Goal: Find specific page/section: Find specific page/section

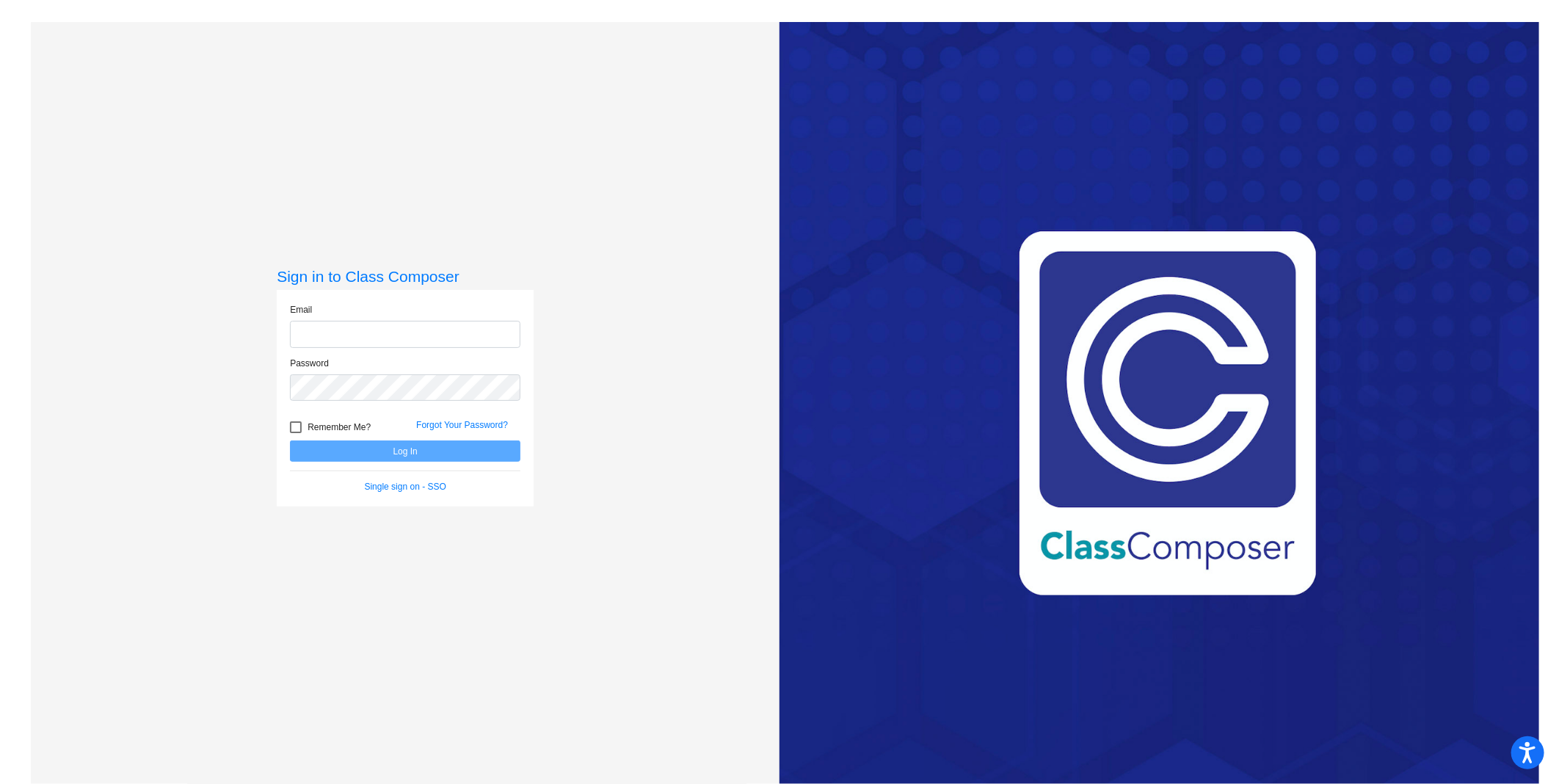
type input "[EMAIL_ADDRESS][DOMAIN_NAME]"
click at [361, 448] on button "Log In" at bounding box center [405, 451] width 231 height 21
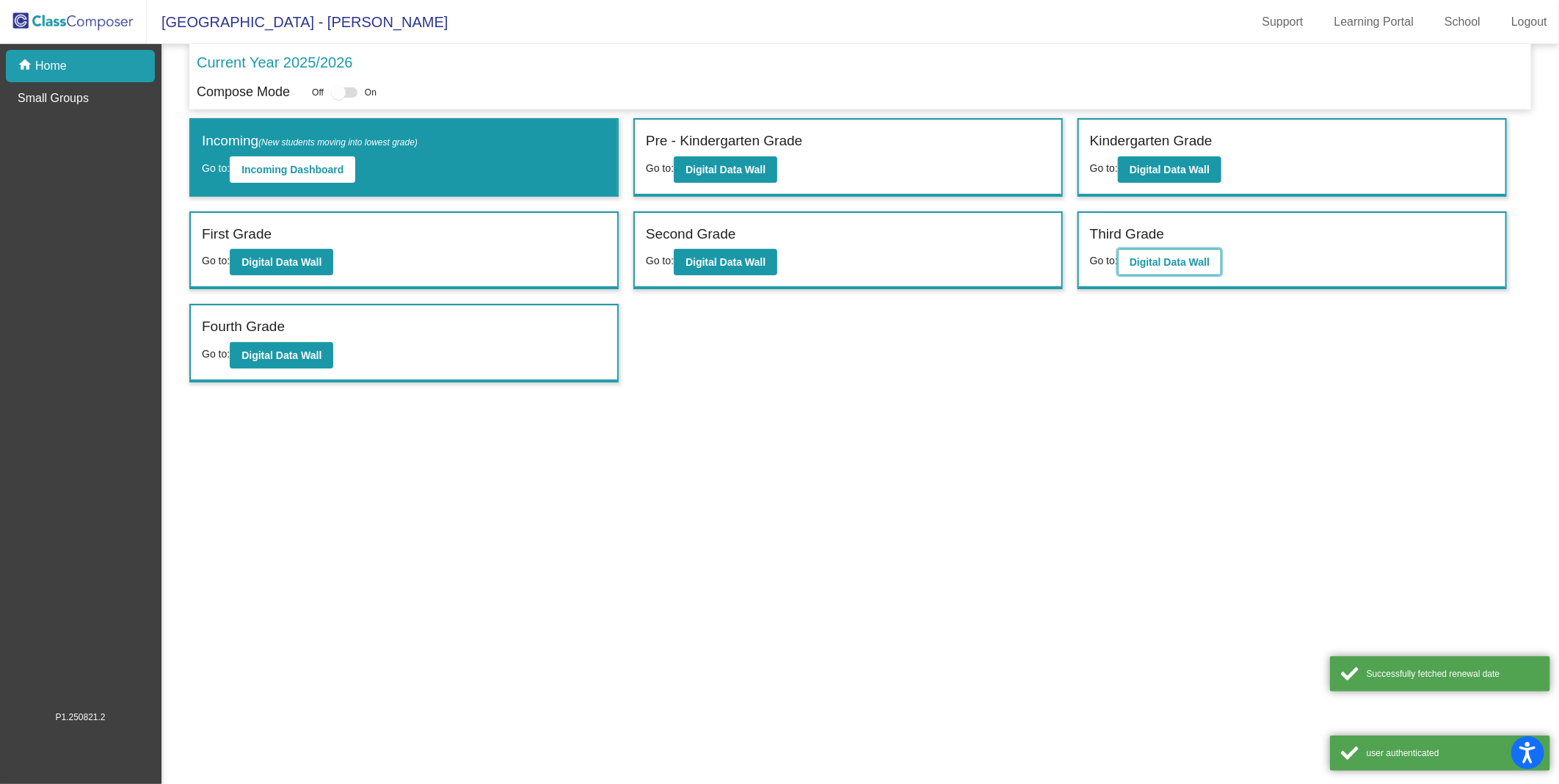
click at [1200, 260] on b "Digital Data Wall" at bounding box center [1170, 261] width 80 height 11
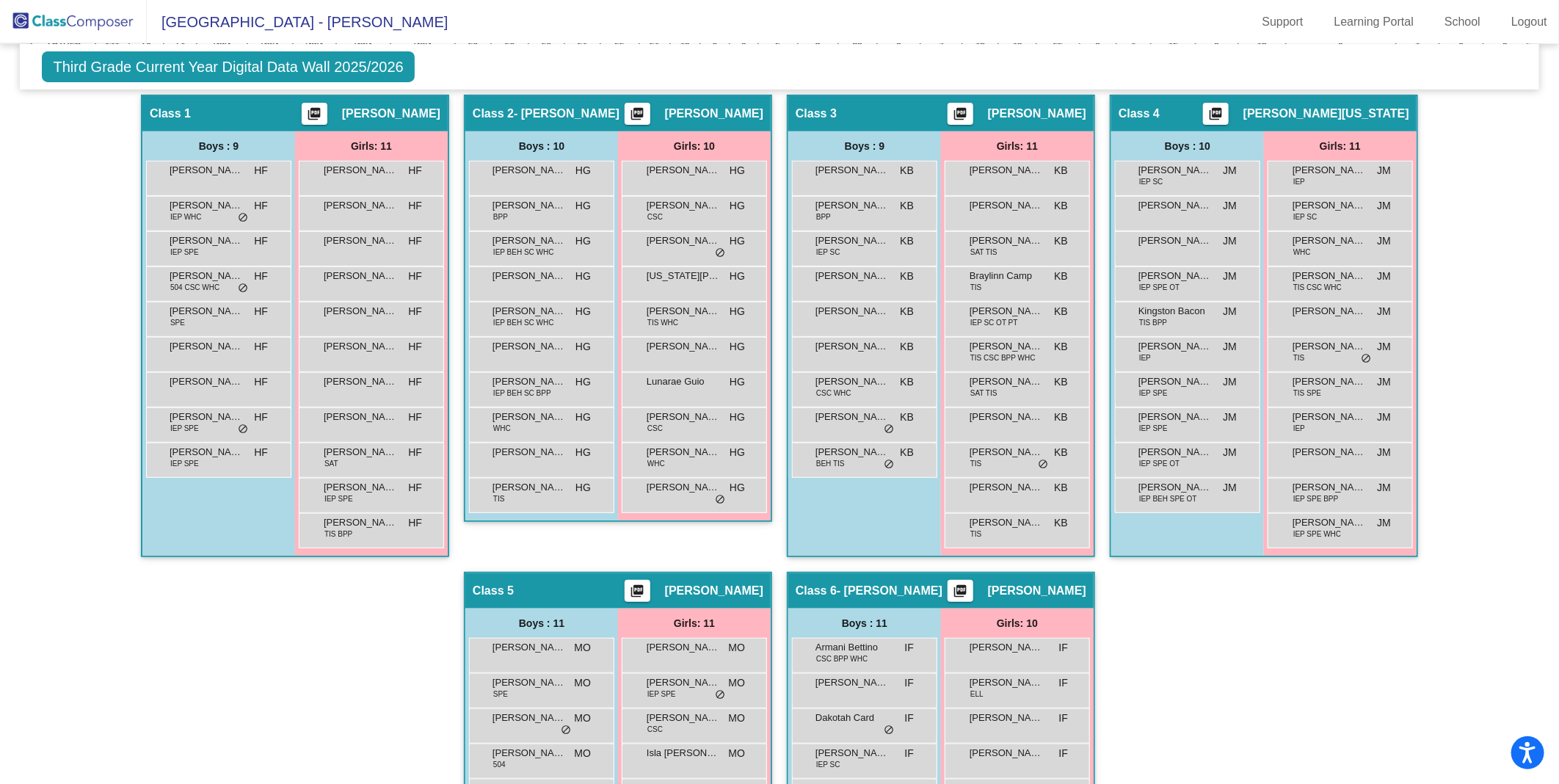
scroll to position [244, 0]
